Goal: Task Accomplishment & Management: Manage account settings

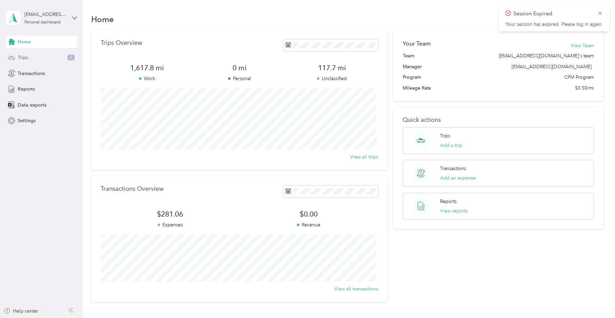
click at [30, 54] on div "Trips 5" at bounding box center [41, 58] width 71 height 12
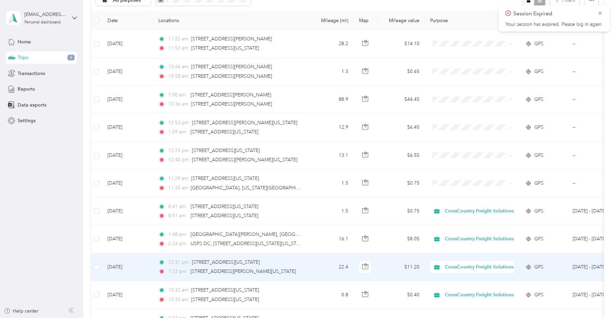
scroll to position [68, 0]
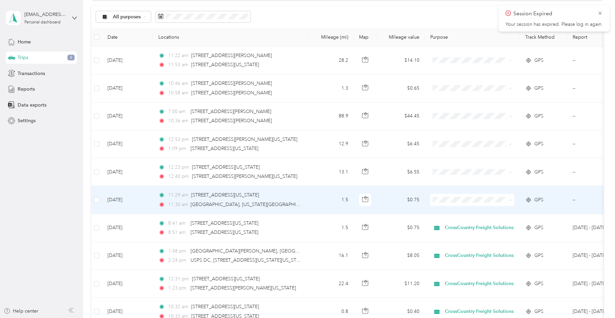
click at [467, 211] on span "CrossCountry Freight Solutions" at bounding box center [482, 212] width 69 height 7
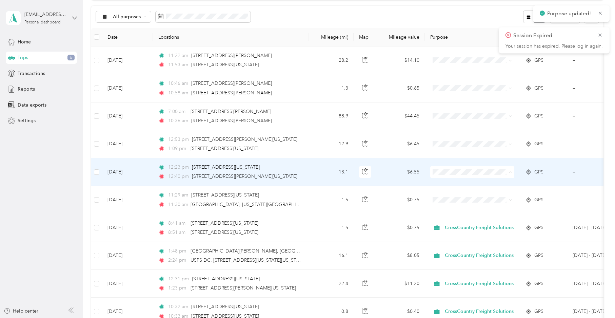
click at [453, 187] on li "CrossCountry Freight Solutions" at bounding box center [476, 185] width 91 height 12
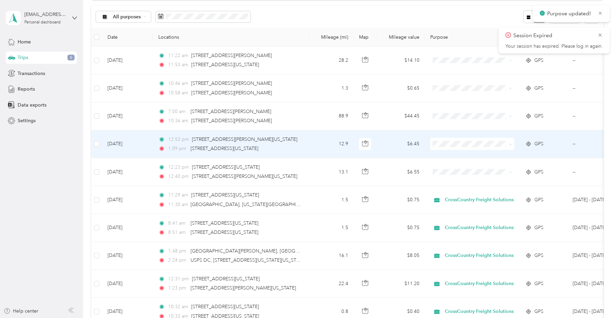
click at [455, 157] on span "CrossCountry Freight Solutions" at bounding box center [482, 156] width 69 height 7
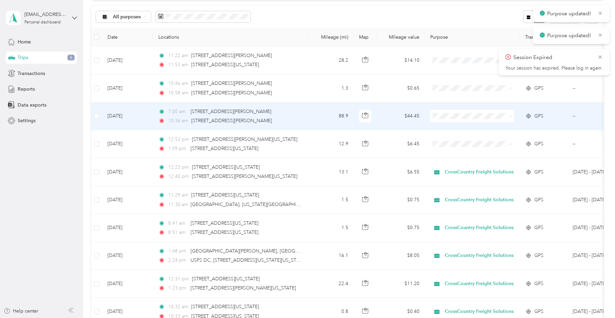
click at [456, 127] on span "CrossCountry Freight Solutions" at bounding box center [482, 127] width 69 height 7
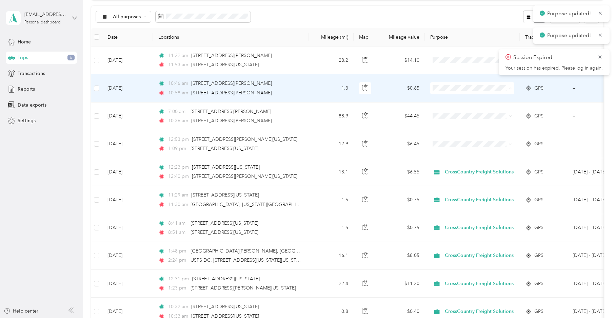
click at [456, 99] on span "CrossCountry Freight Solutions" at bounding box center [482, 100] width 69 height 7
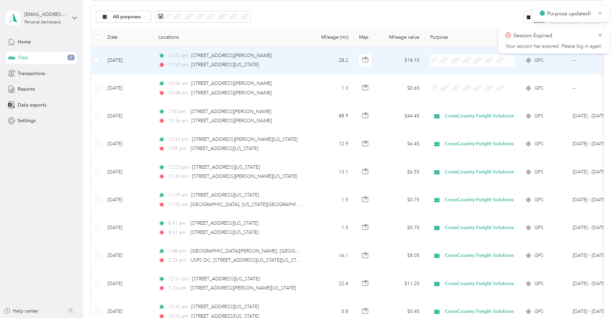
click at [460, 74] on span "CrossCountry Freight Solutions" at bounding box center [482, 72] width 69 height 7
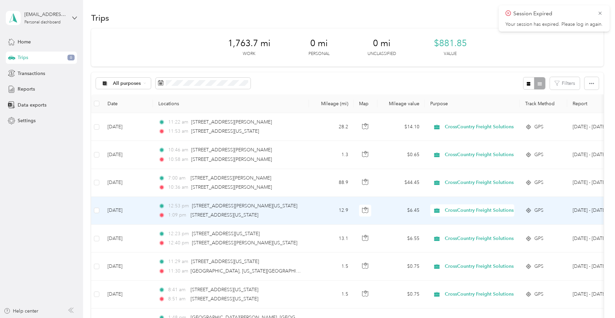
scroll to position [0, 0]
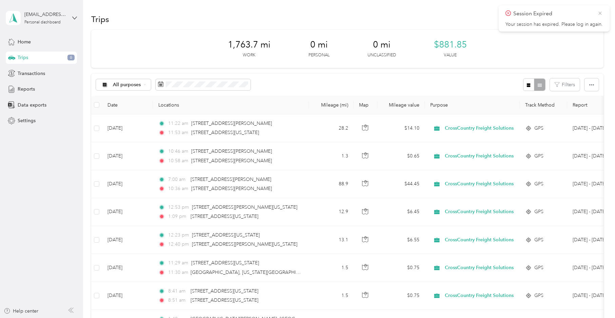
click at [599, 12] on icon at bounding box center [600, 13] width 3 height 3
